Goal: Information Seeking & Learning: Learn about a topic

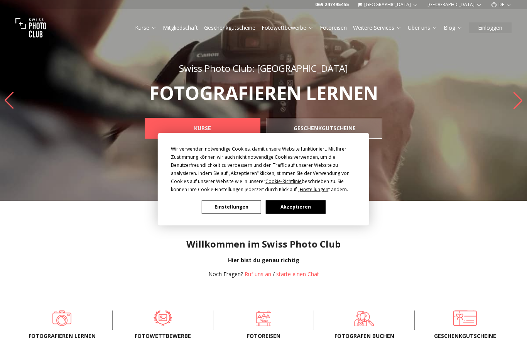
click at [314, 208] on button "Akzeptieren" at bounding box center [295, 207] width 59 height 14
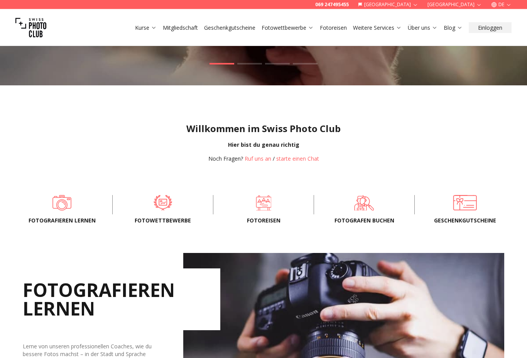
scroll to position [117, 0]
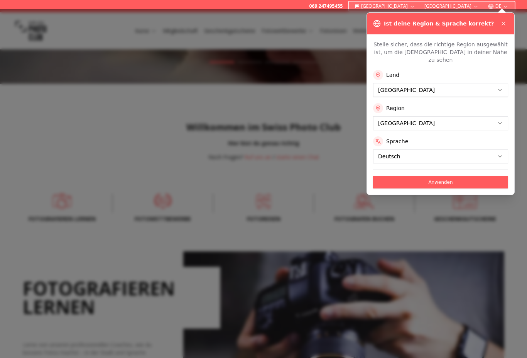
click at [159, 210] on div at bounding box center [263, 183] width 527 height 348
click at [503, 24] on icon at bounding box center [503, 23] width 6 height 6
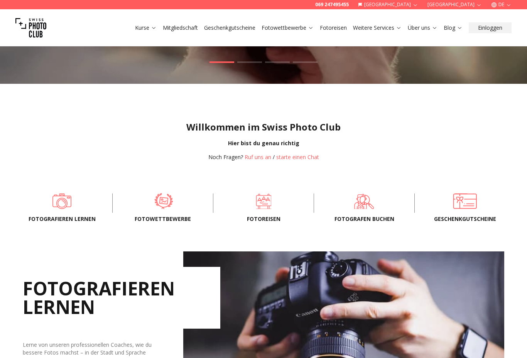
click at [162, 207] on span at bounding box center [163, 200] width 77 height 23
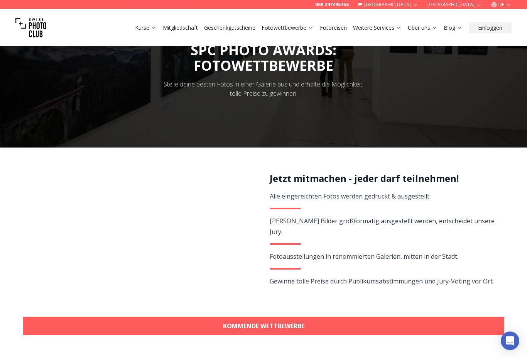
scroll to position [41, 0]
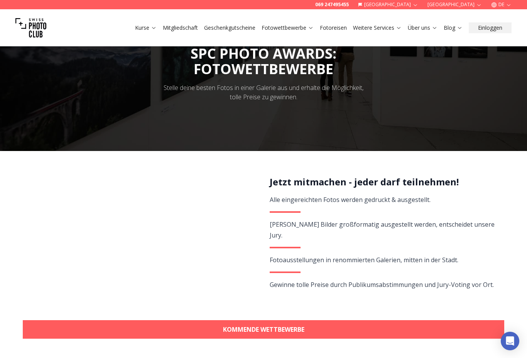
click at [306, 31] on link "Fotowettbewerbe" at bounding box center [288, 28] width 52 height 8
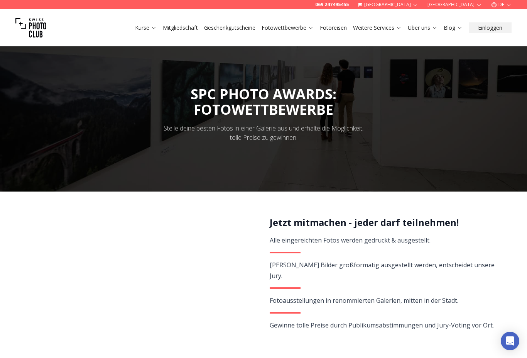
click at [309, 27] on icon at bounding box center [311, 28] width 6 height 6
click at [313, 26] on icon at bounding box center [311, 28] width 6 height 6
click at [312, 27] on icon at bounding box center [310, 28] width 3 height 2
click at [318, 29] on button "Fotoreisen" at bounding box center [333, 27] width 33 height 11
click at [311, 28] on icon at bounding box center [310, 28] width 3 height 2
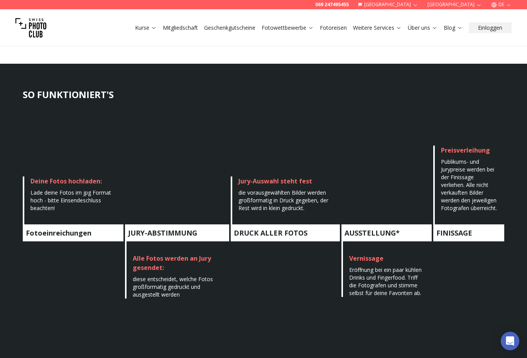
scroll to position [340, 0]
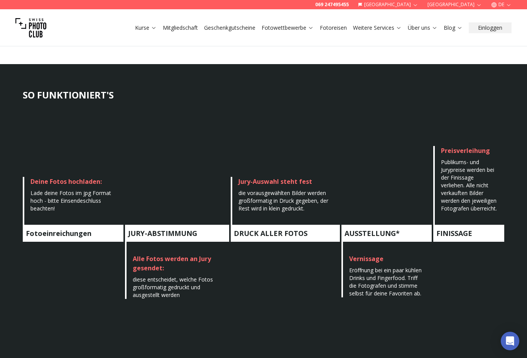
click at [482, 233] on h4 "FINISSAGE" at bounding box center [468, 233] width 71 height 17
click at [480, 151] on span "Preisverleihung" at bounding box center [465, 150] width 49 height 8
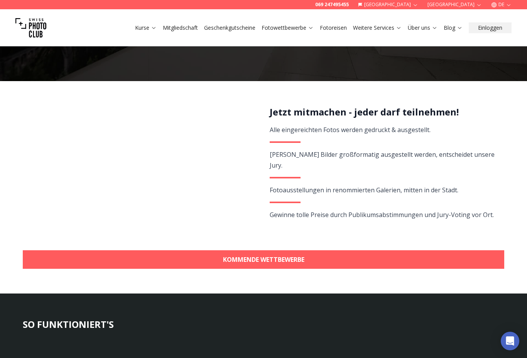
scroll to position [103, 0]
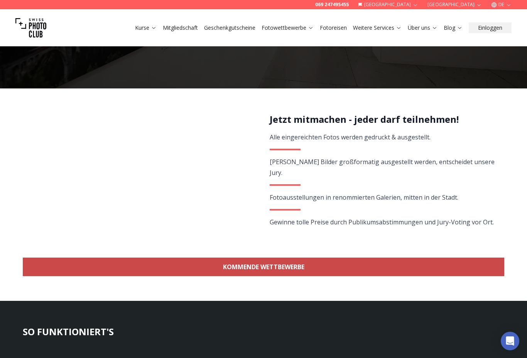
click at [276, 265] on link "KOMMENDE WETTBEWERBE" at bounding box center [264, 266] width 482 height 19
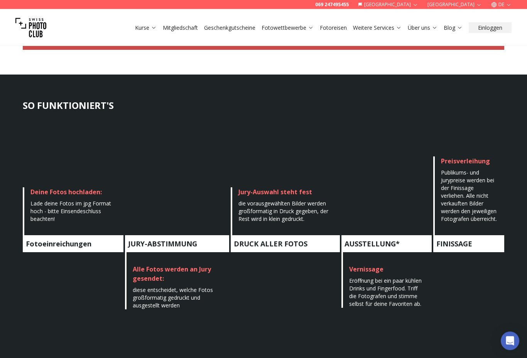
scroll to position [275, 0]
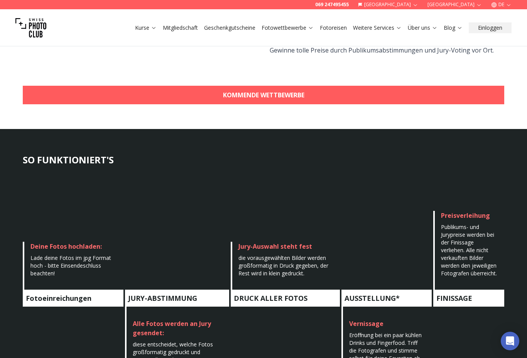
click at [301, 31] on link "Fotowettbewerbe" at bounding box center [288, 28] width 52 height 8
